Goal: Task Accomplishment & Management: Use online tool/utility

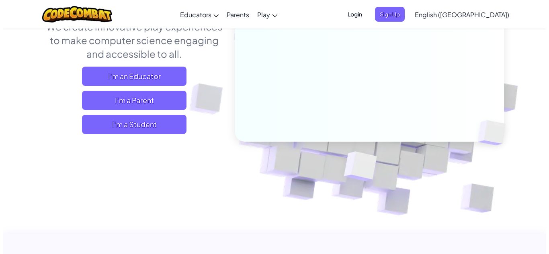
scroll to position [121, 0]
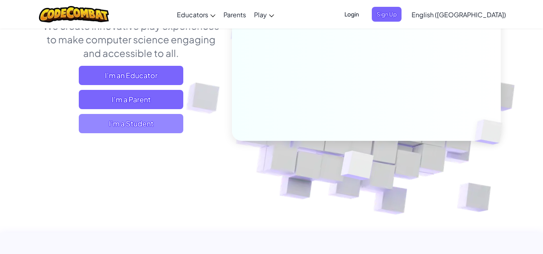
click at [161, 127] on span "I'm a Student" at bounding box center [131, 123] width 104 height 19
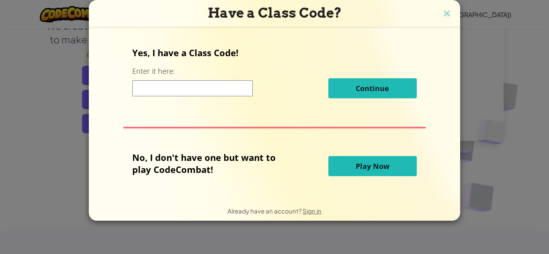
click at [383, 174] on button "Play Now" at bounding box center [372, 166] width 88 height 20
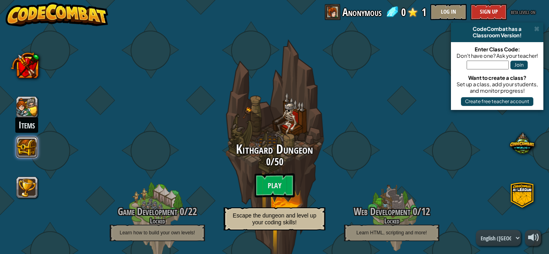
click at [29, 151] on button at bounding box center [27, 148] width 22 height 22
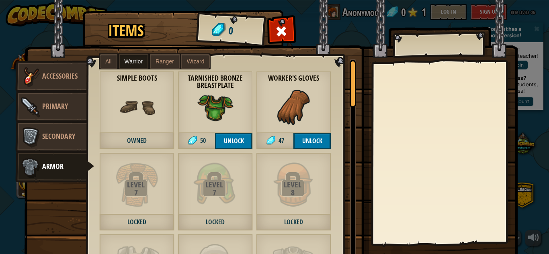
click at [145, 141] on span "Owned" at bounding box center [136, 141] width 75 height 16
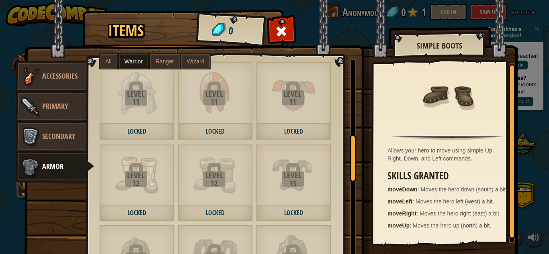
scroll to position [402, 0]
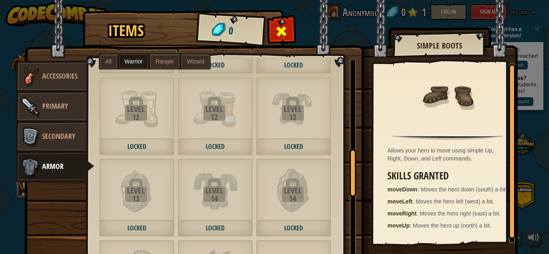
click at [279, 27] on span at bounding box center [281, 31] width 13 height 13
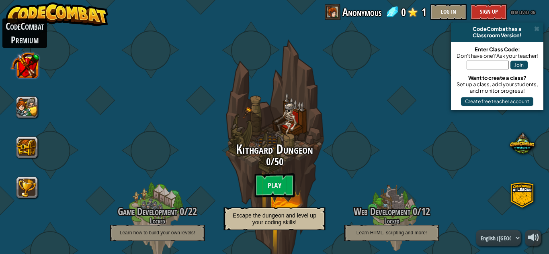
click at [14, 62] on button at bounding box center [25, 65] width 28 height 28
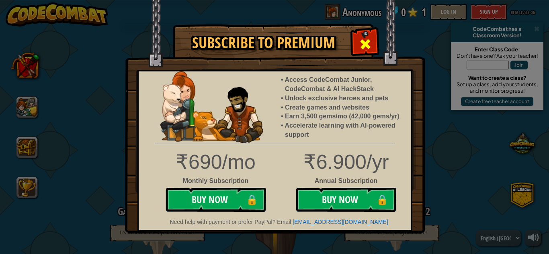
click at [358, 40] on div at bounding box center [364, 43] width 25 height 25
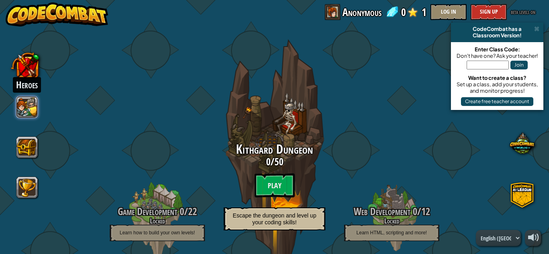
click at [33, 111] on button at bounding box center [27, 107] width 22 height 22
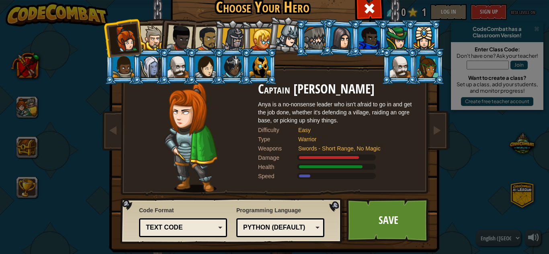
drag, startPoint x: 371, startPoint y: 10, endPoint x: 209, endPoint y: 21, distance: 162.7
click at [366, 11] on span at bounding box center [369, 8] width 13 height 13
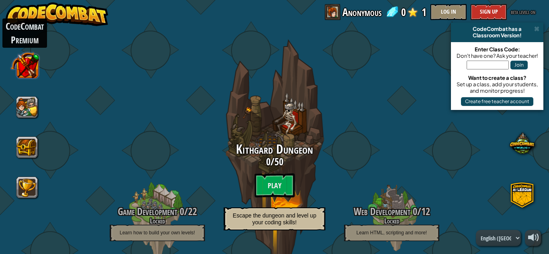
click at [31, 69] on button at bounding box center [25, 65] width 28 height 28
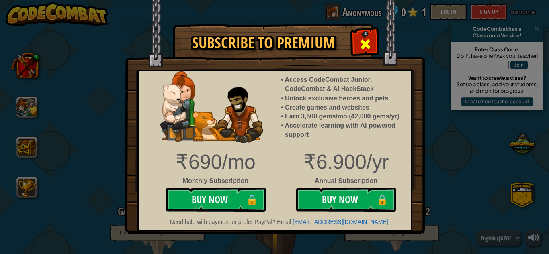
click at [375, 38] on div at bounding box center [364, 43] width 25 height 25
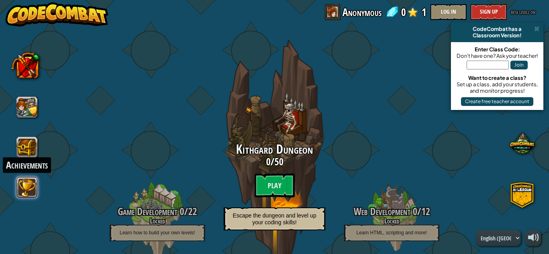
click at [31, 194] on button at bounding box center [27, 188] width 22 height 22
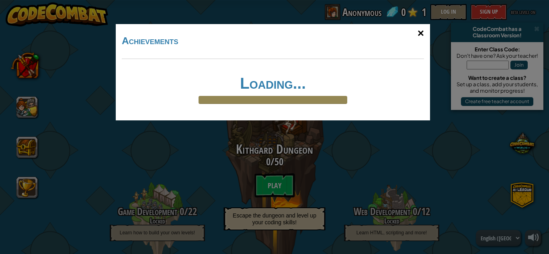
drag, startPoint x: 413, startPoint y: 30, endPoint x: 417, endPoint y: 30, distance: 4.4
click at [414, 30] on div "×" at bounding box center [420, 33] width 18 height 23
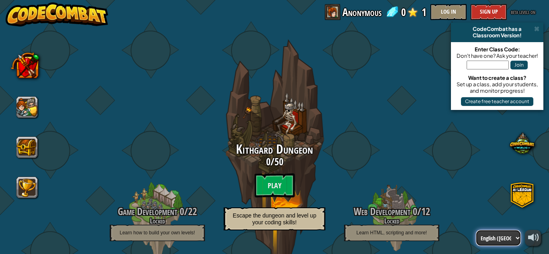
click at [504, 235] on select "English ([GEOGRAPHIC_DATA]) English ([GEOGRAPHIC_DATA]) 简体中文 繁體中文 русский españ…" at bounding box center [498, 238] width 45 height 16
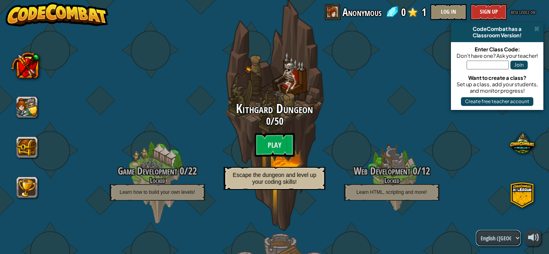
scroll to position [80, 0]
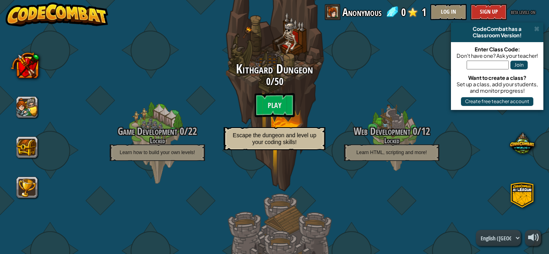
click at [510, 240] on div "English ([GEOGRAPHIC_DATA]) English ([GEOGRAPHIC_DATA]) 简体中文 繁體中文 русский españ…" at bounding box center [508, 238] width 65 height 16
click at [494, 243] on select "English ([GEOGRAPHIC_DATA]) English ([GEOGRAPHIC_DATA]) 简体中文 繁體中文 русский españ…" at bounding box center [498, 238] width 45 height 16
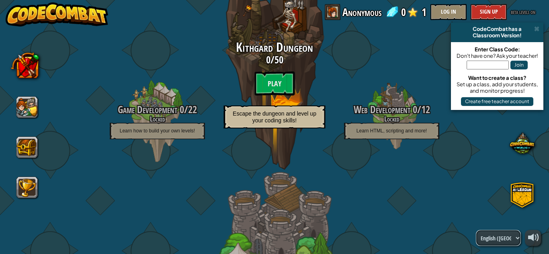
scroll to position [121, 0]
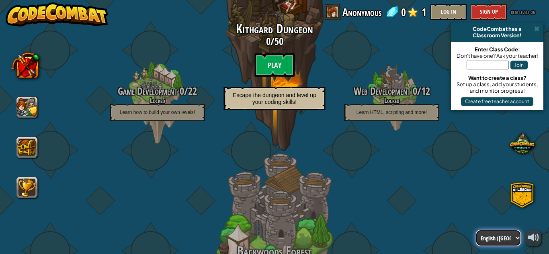
click at [504, 238] on select "English ([GEOGRAPHIC_DATA]) English ([GEOGRAPHIC_DATA]) 简体中文 繁體中文 русский españ…" at bounding box center [498, 238] width 45 height 16
select select "hi"
click at [476, 230] on select "English ([GEOGRAPHIC_DATA]) English ([GEOGRAPHIC_DATA]) 简体中文 繁體中文 русский españ…" at bounding box center [498, 238] width 45 height 16
select select "hi"
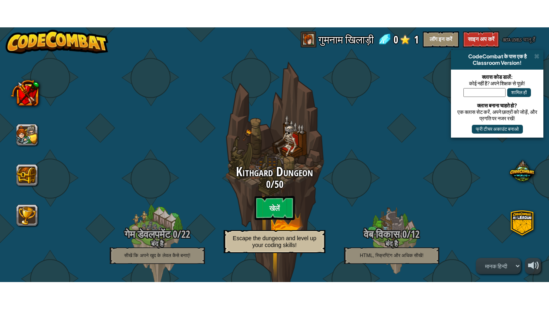
scroll to position [0, 0]
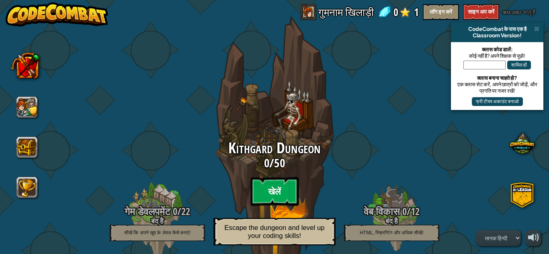
click at [276, 192] on btn "खेलें" at bounding box center [274, 191] width 48 height 29
select select "hi"
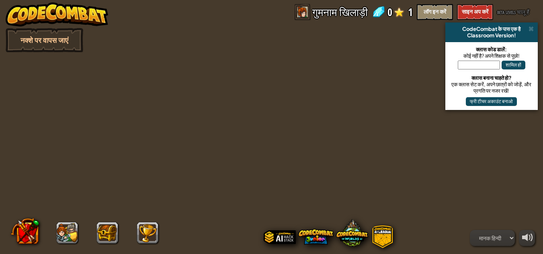
select select "hi"
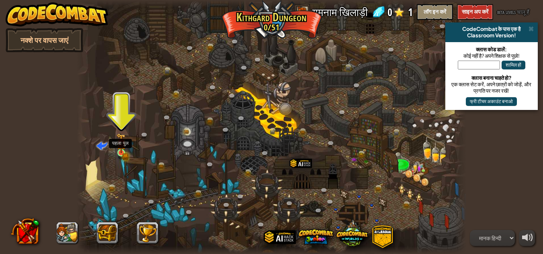
click at [125, 151] on img at bounding box center [121, 143] width 9 height 20
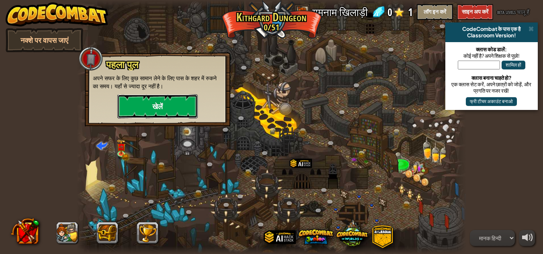
click at [175, 101] on button "खेलें" at bounding box center [157, 106] width 80 height 24
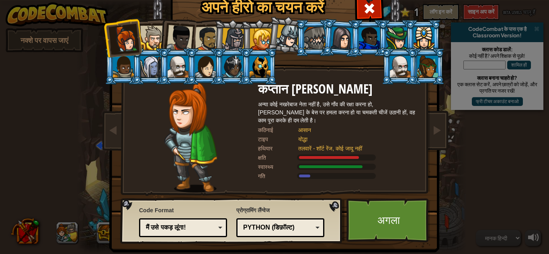
click at [150, 32] on div at bounding box center [152, 38] width 25 height 25
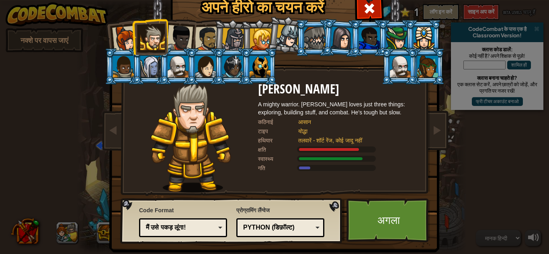
click at [167, 32] on div at bounding box center [179, 38] width 27 height 27
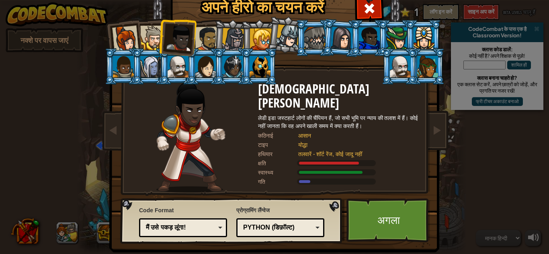
click at [147, 38] on div at bounding box center [152, 38] width 25 height 25
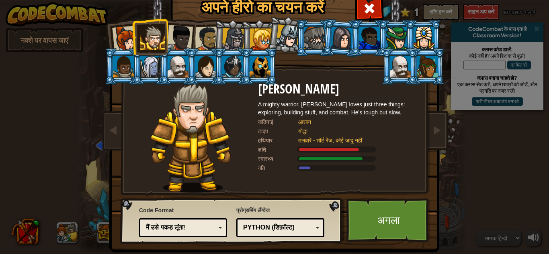
click at [179, 43] on div at bounding box center [179, 38] width 27 height 27
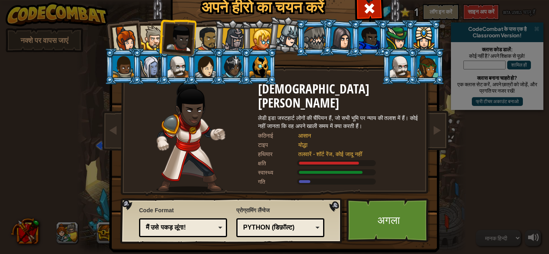
drag, startPoint x: 193, startPoint y: 38, endPoint x: 200, endPoint y: 35, distance: 7.8
click at [195, 37] on div at bounding box center [207, 39] width 25 height 25
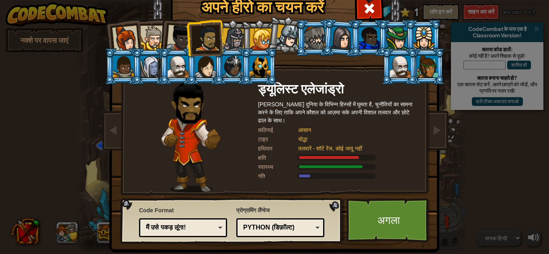
click at [202, 35] on div at bounding box center [207, 39] width 25 height 25
click at [241, 58] on li at bounding box center [259, 66] width 36 height 37
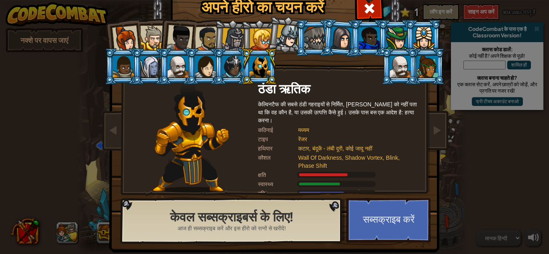
click at [242, 37] on li at bounding box center [259, 38] width 36 height 37
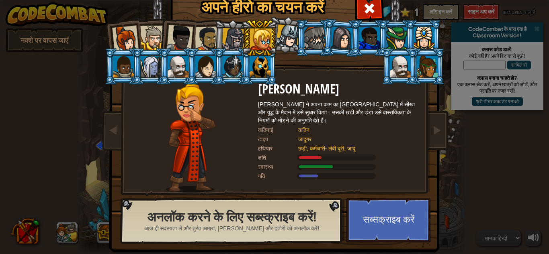
click at [237, 38] on div at bounding box center [233, 39] width 23 height 23
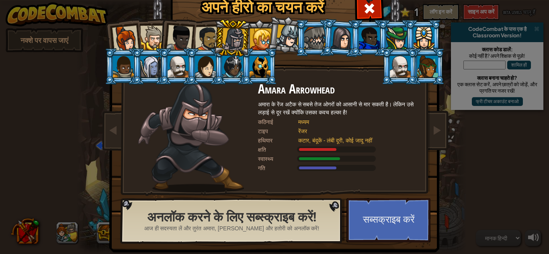
click at [229, 37] on div at bounding box center [233, 39] width 23 height 23
click at [253, 33] on div at bounding box center [261, 40] width 22 height 22
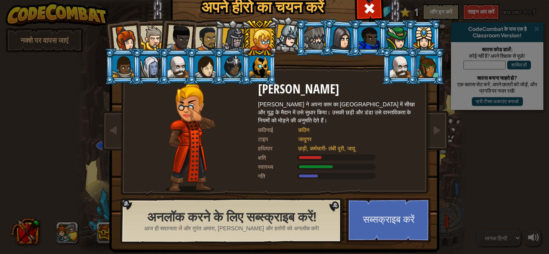
click at [208, 36] on div at bounding box center [207, 39] width 25 height 25
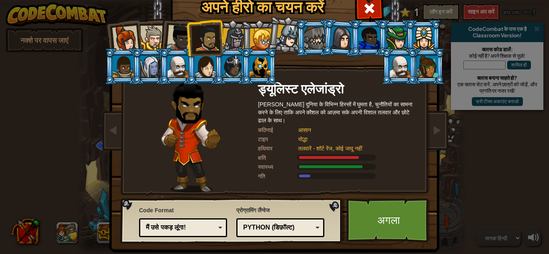
click at [188, 35] on li at bounding box center [204, 37] width 37 height 37
drag, startPoint x: 169, startPoint y: 35, endPoint x: 153, endPoint y: 34, distance: 15.8
click at [153, 20] on ol at bounding box center [274, 20] width 331 height 0
click at [424, 42] on div at bounding box center [423, 38] width 21 height 22
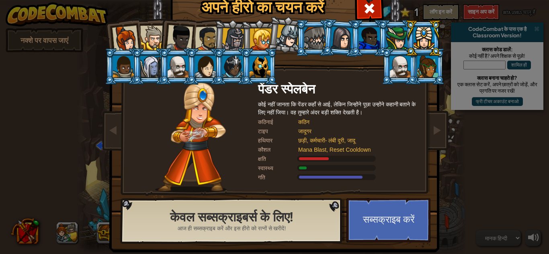
click at [418, 59] on div at bounding box center [427, 67] width 21 height 22
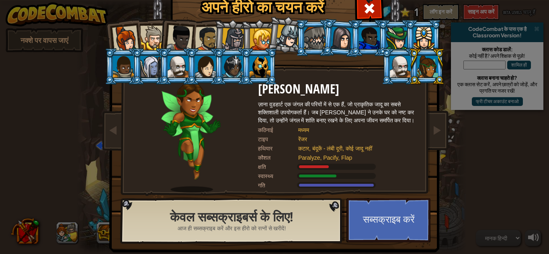
click at [409, 63] on li at bounding box center [427, 66] width 36 height 37
click at [398, 63] on div at bounding box center [400, 67] width 21 height 22
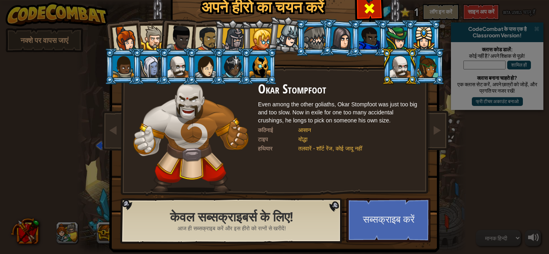
click at [368, 10] on span at bounding box center [369, 8] width 13 height 13
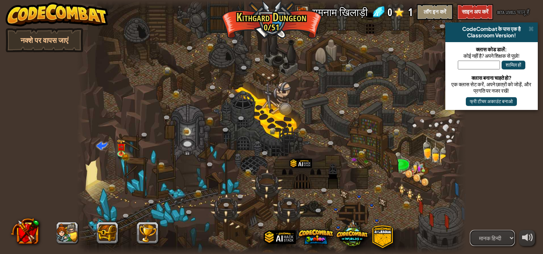
click at [506, 228] on div "powered by नक्शे पर वापस जाएं CodeCombat के पास एक है Classroom Version! क्लास …" at bounding box center [271, 127] width 543 height 254
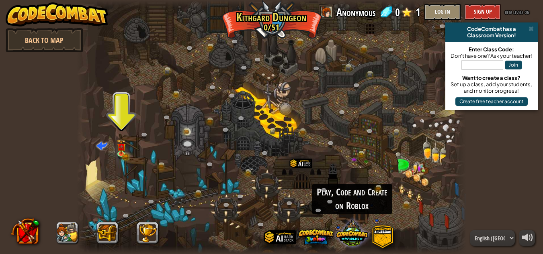
click at [354, 241] on span at bounding box center [352, 233] width 32 height 32
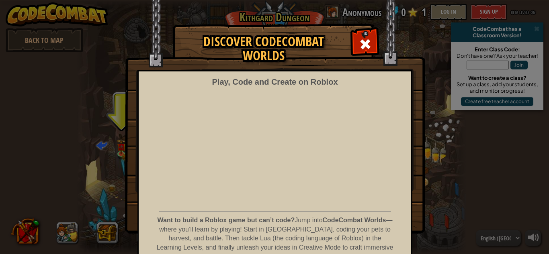
click at [358, 28] on img at bounding box center [275, 117] width 300 height 234
click at [357, 33] on div at bounding box center [364, 43] width 25 height 25
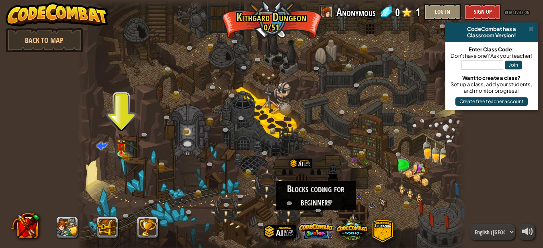
click at [317, 227] on span at bounding box center [315, 231] width 35 height 35
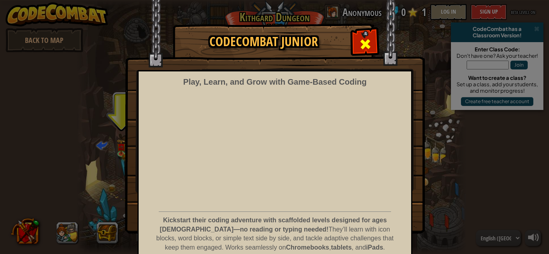
click at [359, 42] on span at bounding box center [365, 44] width 13 height 13
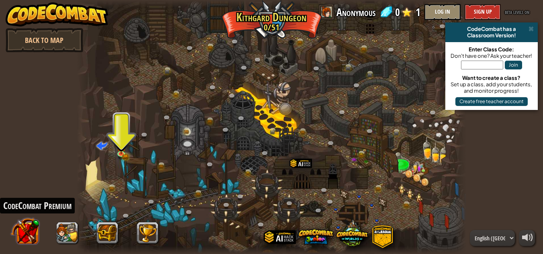
click at [36, 227] on button at bounding box center [25, 231] width 28 height 28
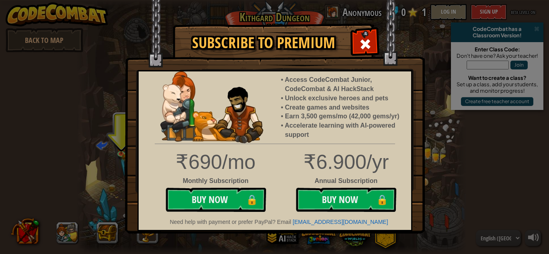
click at [366, 30] on img at bounding box center [275, 117] width 300 height 234
click at [364, 39] on span at bounding box center [365, 44] width 13 height 13
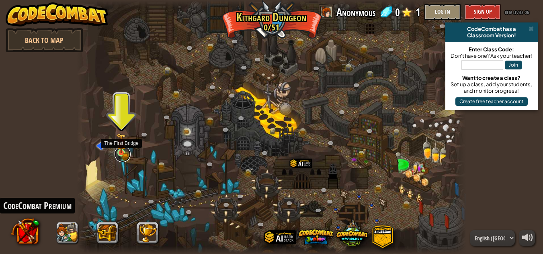
click at [121, 156] on link at bounding box center [123, 154] width 16 height 16
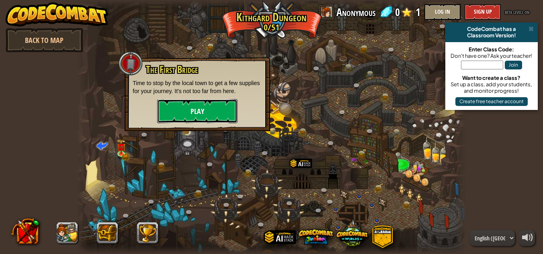
click at [168, 117] on button "Play" at bounding box center [197, 111] width 80 height 24
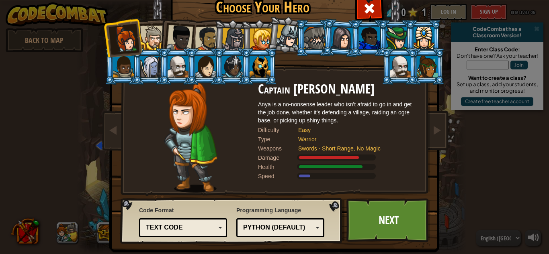
click at [209, 39] on div at bounding box center [207, 39] width 25 height 25
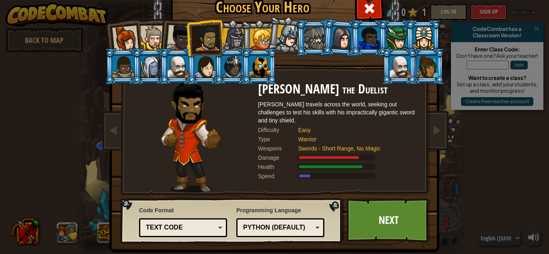
click at [129, 48] on div at bounding box center [125, 39] width 27 height 27
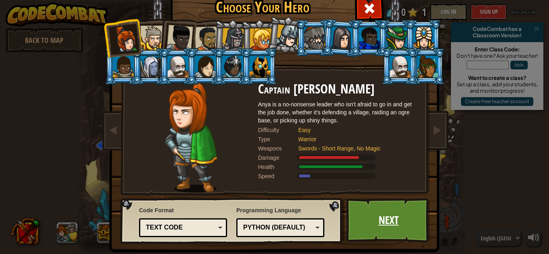
click at [419, 218] on link "Next" at bounding box center [388, 220] width 84 height 44
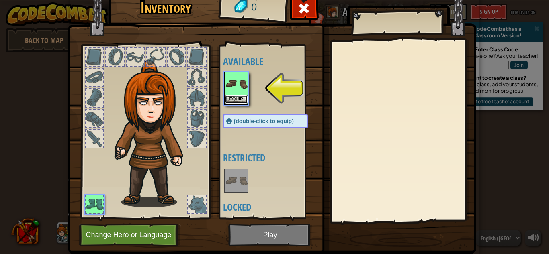
click at [232, 101] on button "Equip" at bounding box center [236, 99] width 23 height 8
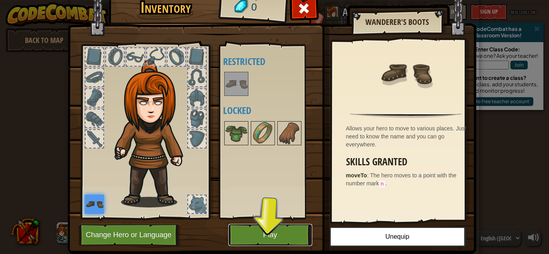
click at [274, 230] on button "Play" at bounding box center [270, 235] width 84 height 22
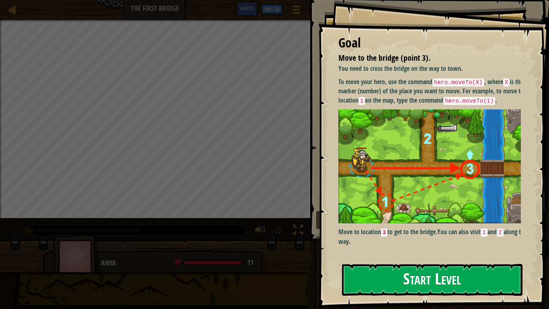
click at [368, 254] on button "Start Level" at bounding box center [432, 280] width 180 height 32
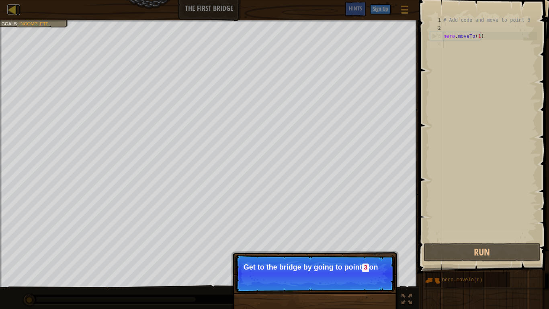
click at [7, 14] on div at bounding box center [12, 9] width 10 height 10
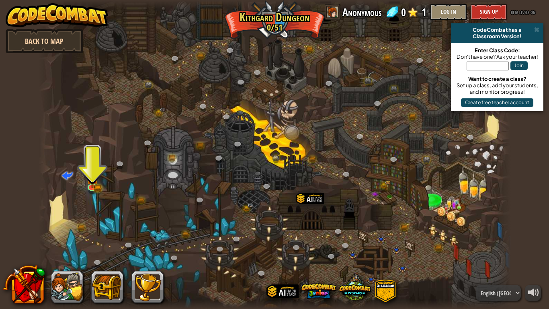
click at [40, 39] on link "Back to Map" at bounding box center [45, 41] width 78 height 24
